Goal: Find specific page/section: Find specific page/section

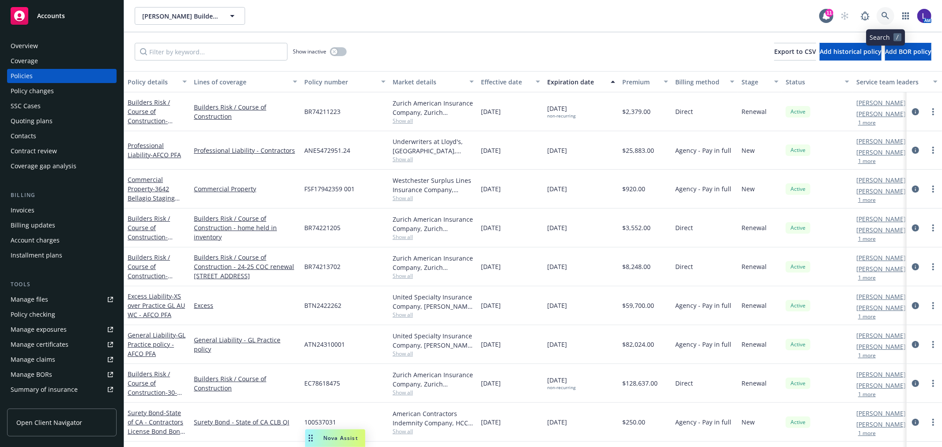
click at [885, 13] on icon at bounding box center [886, 16] width 8 height 8
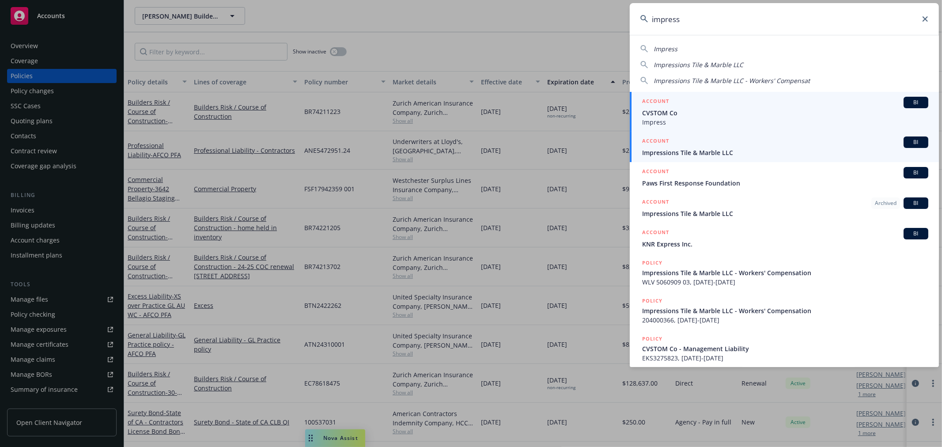
type input "impress"
click at [748, 143] on div "ACCOUNT BI" at bounding box center [785, 141] width 286 height 11
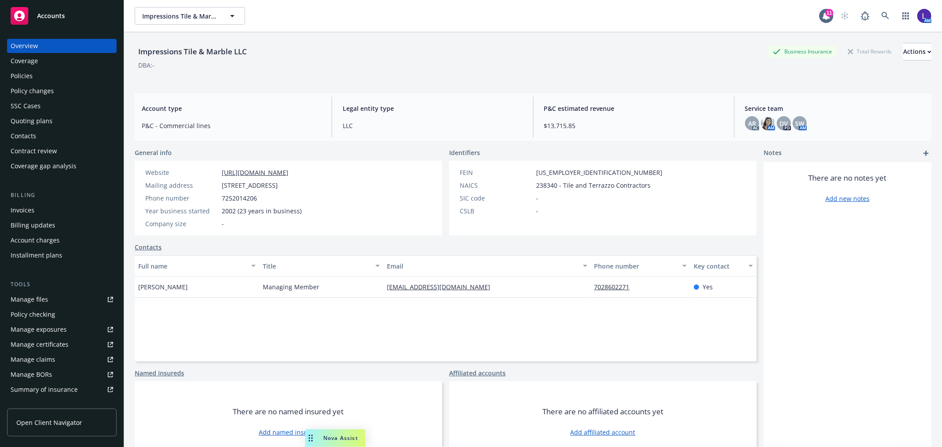
click at [38, 75] on div "Policies" at bounding box center [62, 76] width 102 height 14
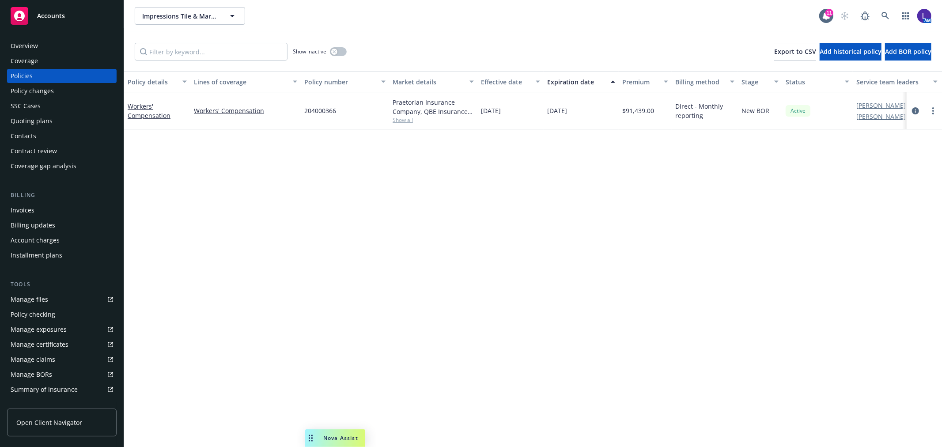
click at [67, 43] on div "Overview" at bounding box center [62, 46] width 102 height 14
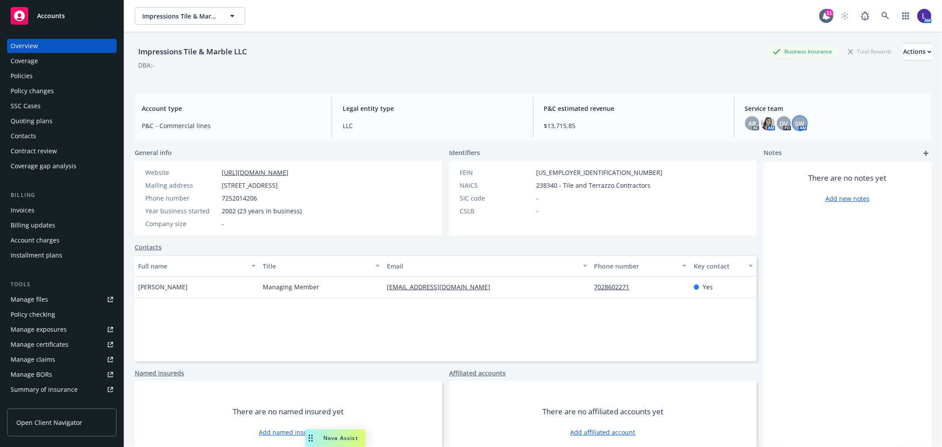
click at [793, 129] on div "SW" at bounding box center [800, 123] width 14 height 14
click at [761, 119] on img at bounding box center [768, 123] width 14 height 14
